Goal: Find specific page/section: Find specific page/section

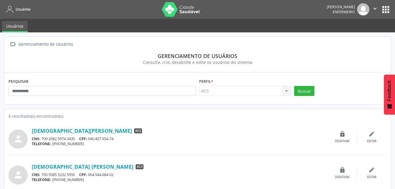
click at [20, 10] on span "Usuários" at bounding box center [23, 9] width 15 height 5
click at [16, 5] on link "Usuários" at bounding box center [17, 9] width 26 height 10
click at [26, 9] on span "Usuários" at bounding box center [23, 9] width 15 height 5
click at [20, 25] on link "Usuários" at bounding box center [15, 26] width 26 height 11
click at [16, 7] on span "Usuários" at bounding box center [23, 9] width 15 height 5
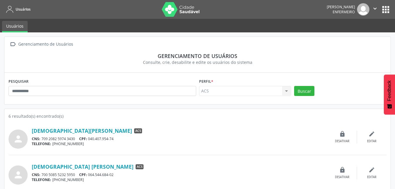
click at [21, 9] on span "Usuários" at bounding box center [23, 9] width 15 height 5
click at [22, 27] on link "Usuários" at bounding box center [15, 26] width 26 height 11
